Goal: Information Seeking & Learning: Learn about a topic

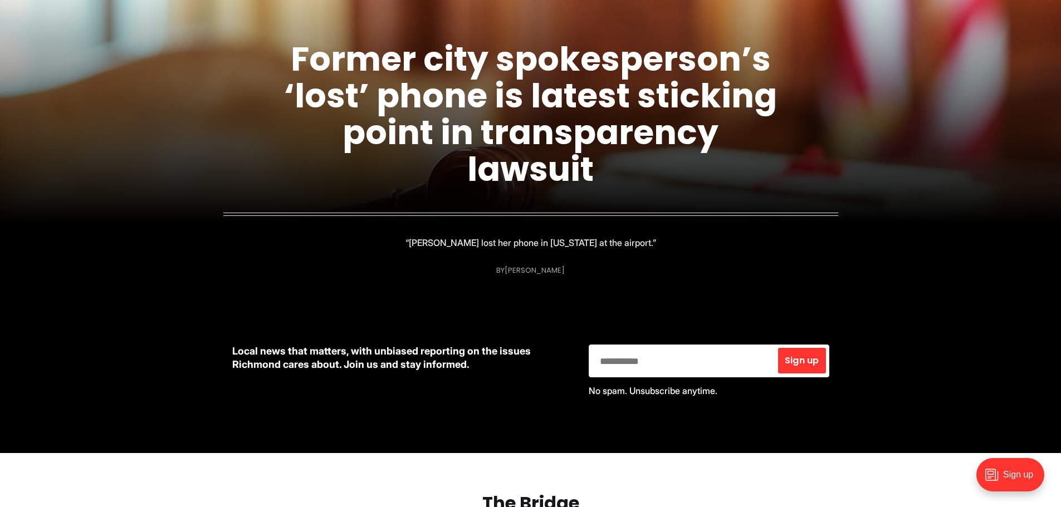
scroll to position [223, 0]
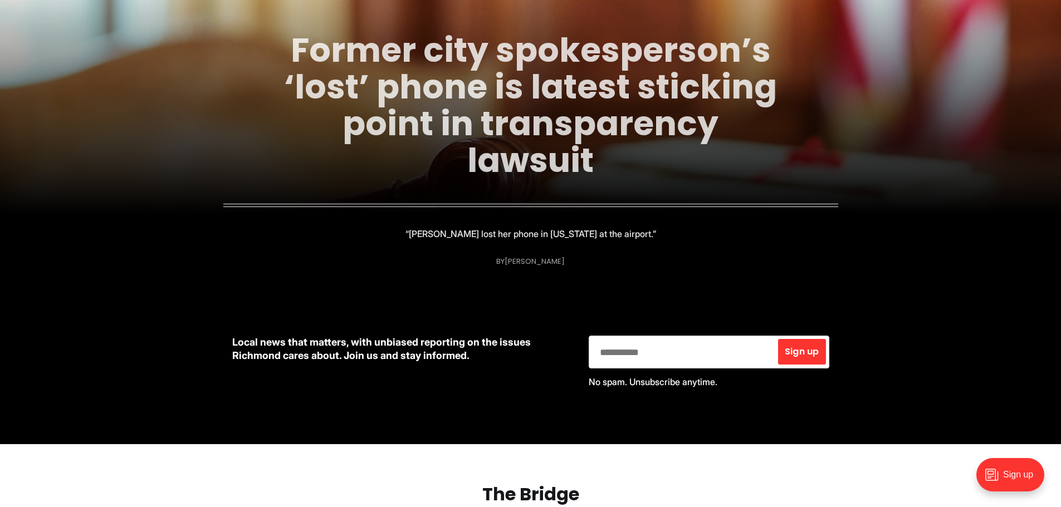
click at [420, 83] on link "Former city spokesperson’s ‘lost’ phone is latest sticking point in transparenc…" at bounding box center [530, 105] width 493 height 157
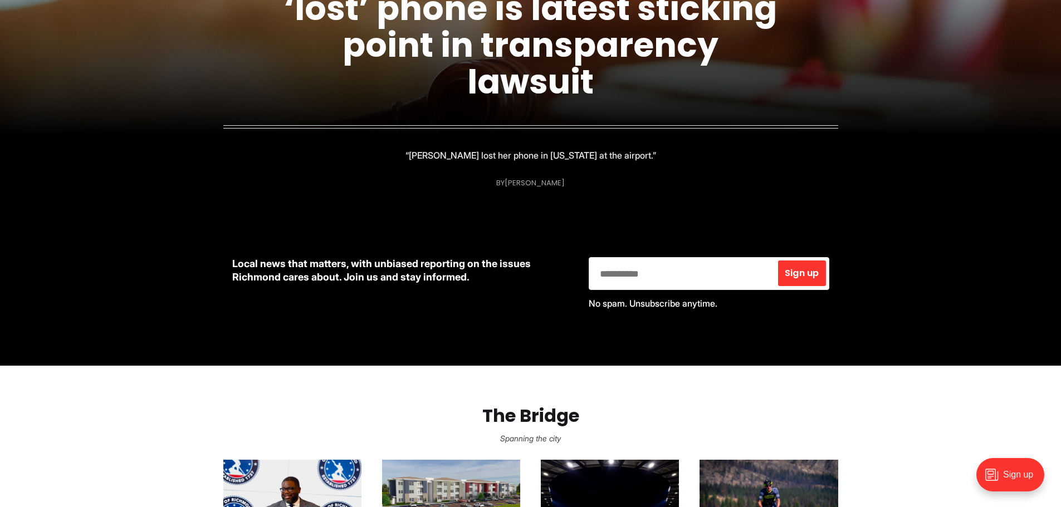
scroll to position [501, 0]
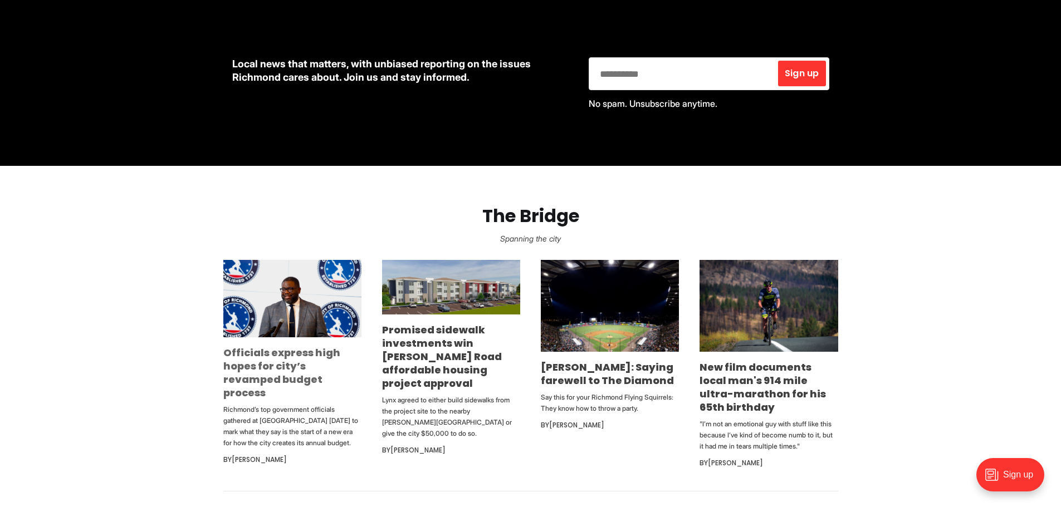
click at [260, 351] on link "Officials express high hopes for city’s revamped budget process" at bounding box center [281, 373] width 117 height 54
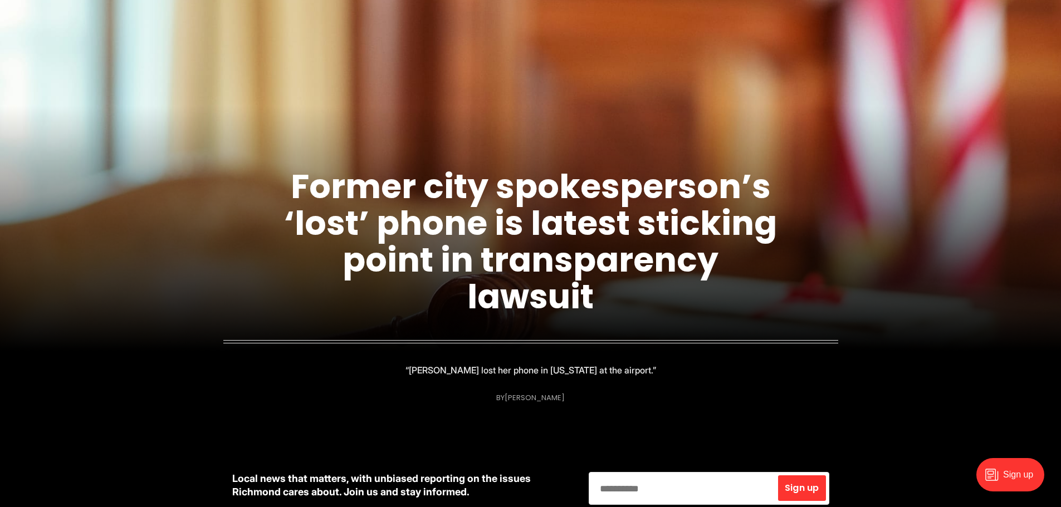
scroll to position [0, 0]
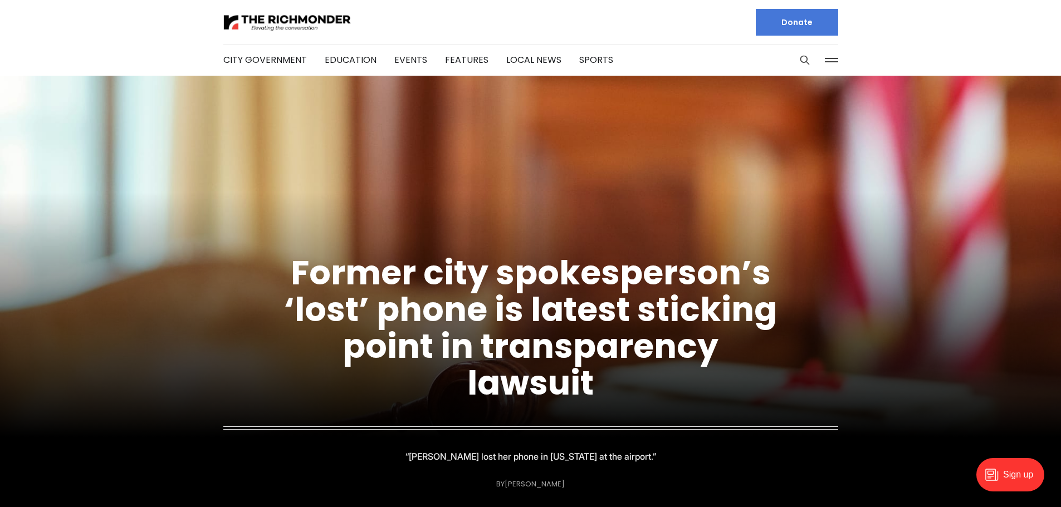
click at [596, 52] on li "Sports" at bounding box center [596, 60] width 34 height 60
click at [587, 61] on link "Sports" at bounding box center [596, 59] width 34 height 13
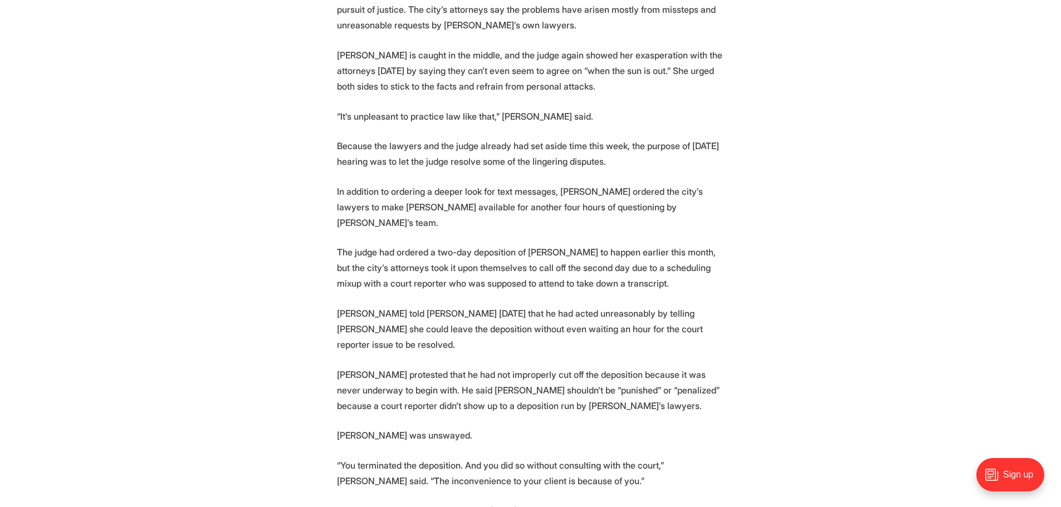
scroll to position [2116, 0]
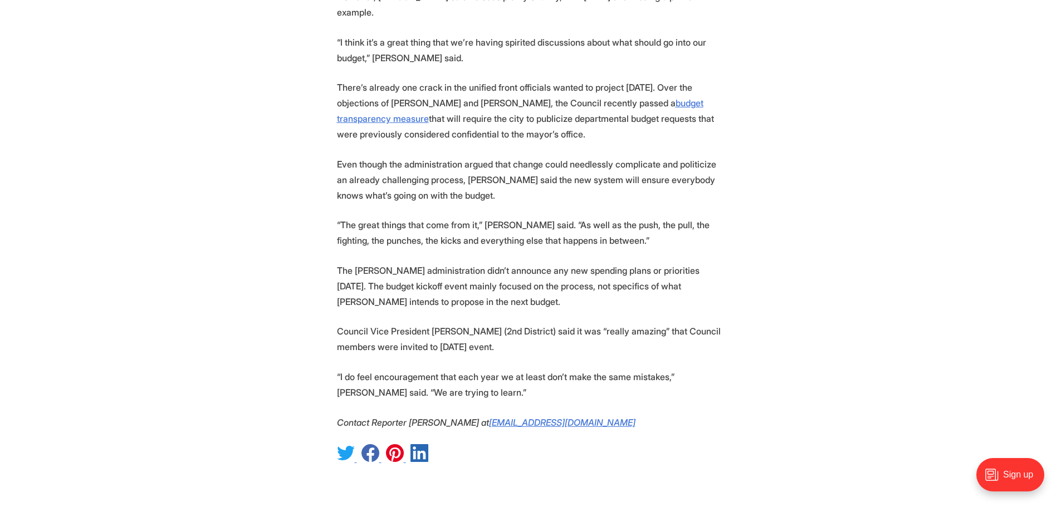
scroll to position [1392, 0]
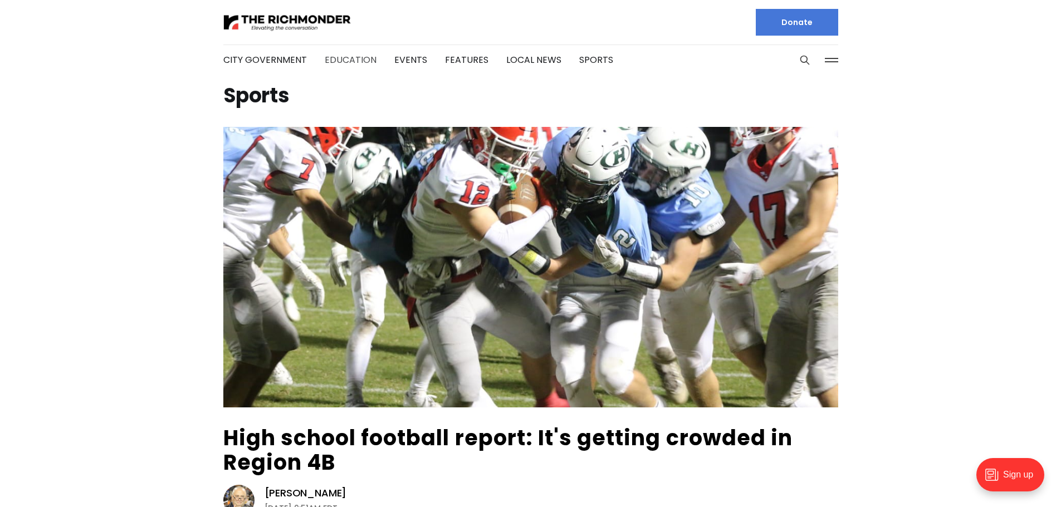
click at [357, 59] on link "Education" at bounding box center [351, 59] width 52 height 13
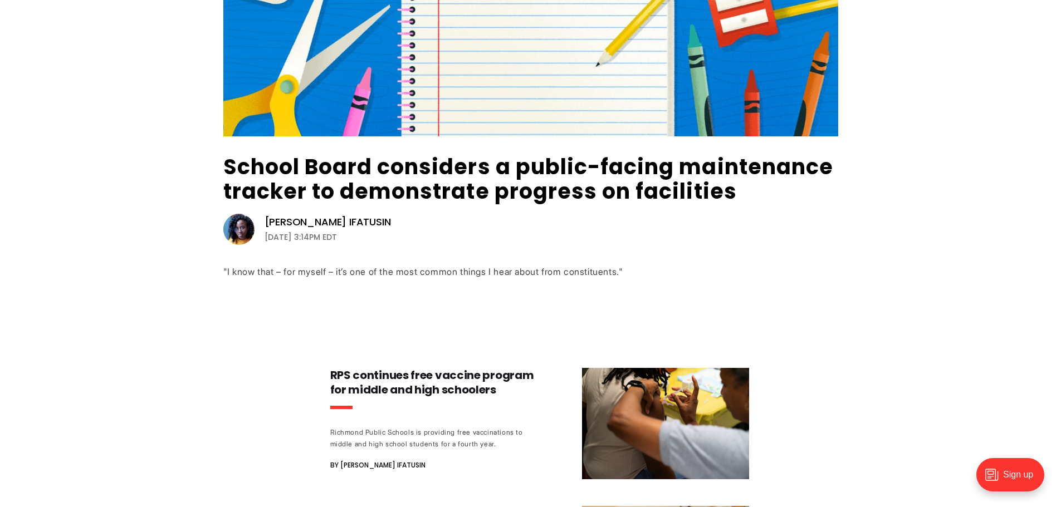
scroll to position [278, 0]
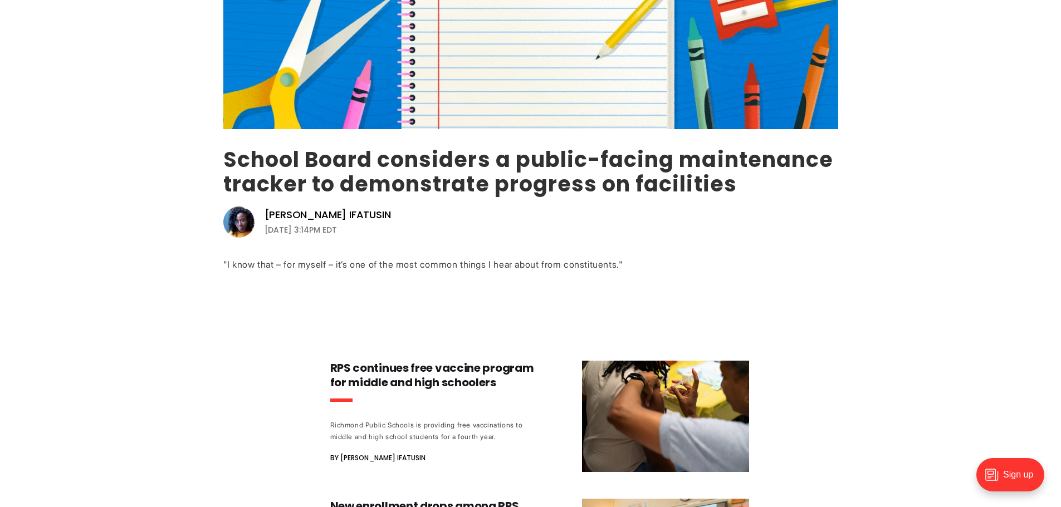
click at [375, 174] on link "School Board considers a public-facing maintenance tracker to demonstrate progr…" at bounding box center [528, 172] width 610 height 54
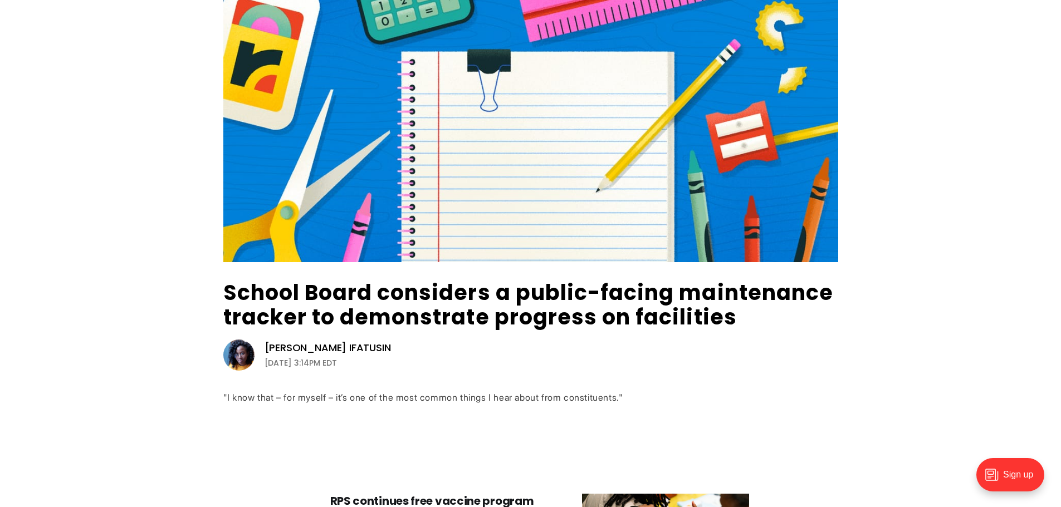
scroll to position [0, 0]
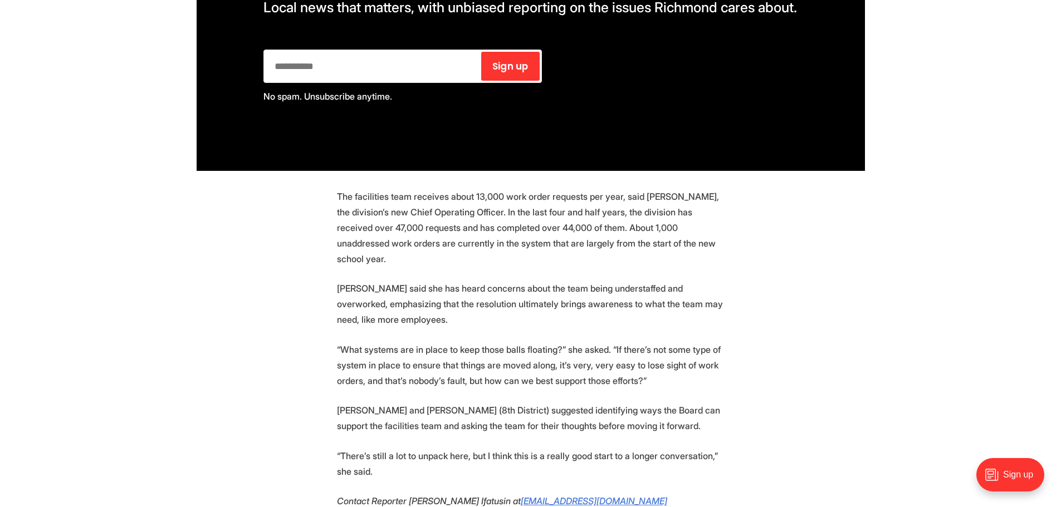
scroll to position [1838, 0]
